Goal: Information Seeking & Learning: Learn about a topic

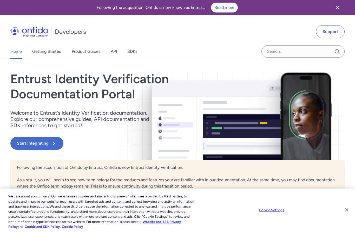
click at [348, 213] on button "Close" at bounding box center [346, 209] width 11 height 11
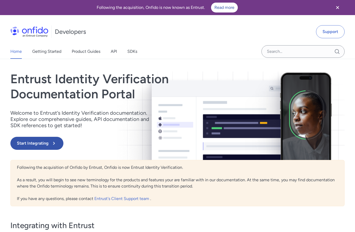
click at [28, 143] on button "Start Integrating" at bounding box center [36, 143] width 53 height 13
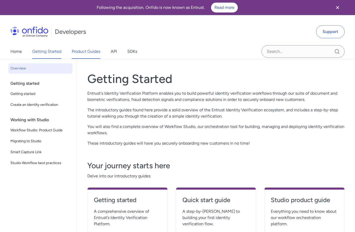
click at [88, 53] on link "Product Guides" at bounding box center [86, 51] width 29 height 15
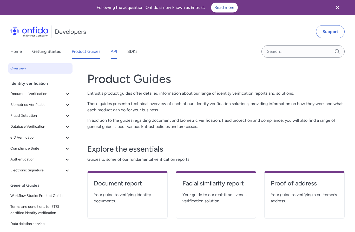
click at [116, 50] on link "API" at bounding box center [114, 51] width 6 height 15
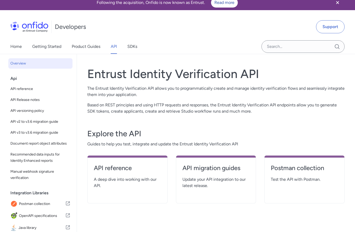
scroll to position [7, 0]
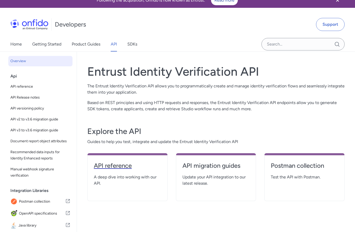
click at [111, 170] on link "API reference" at bounding box center [127, 167] width 67 height 12
select select "http"
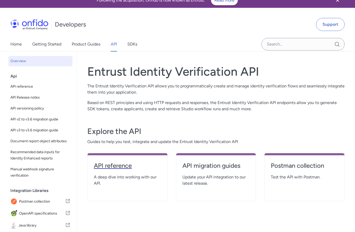
select select "http"
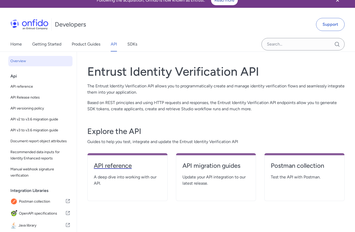
select select "http"
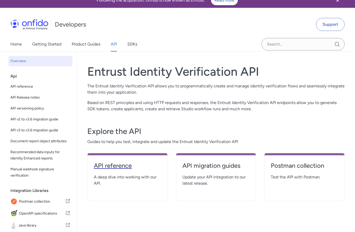
select select "http"
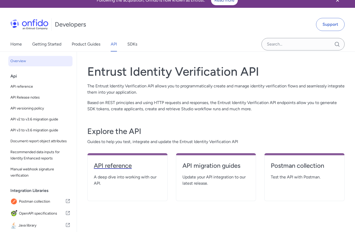
select select "http"
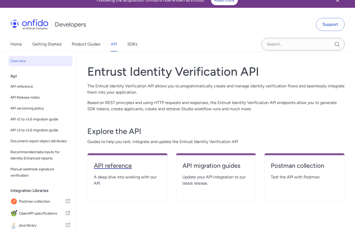
select select "http"
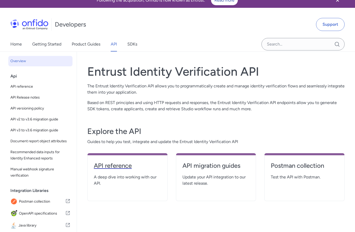
select select "http"
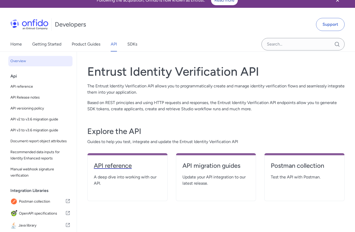
select select "http"
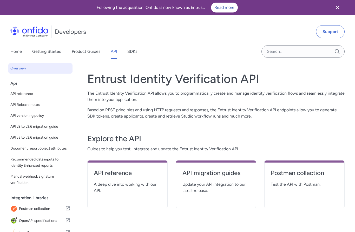
scroll to position [28, 0]
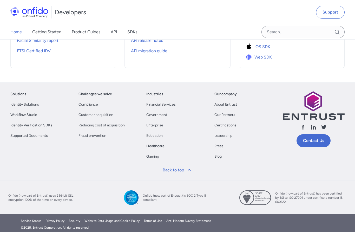
scroll to position [190, 0]
